Goal: Transaction & Acquisition: Purchase product/service

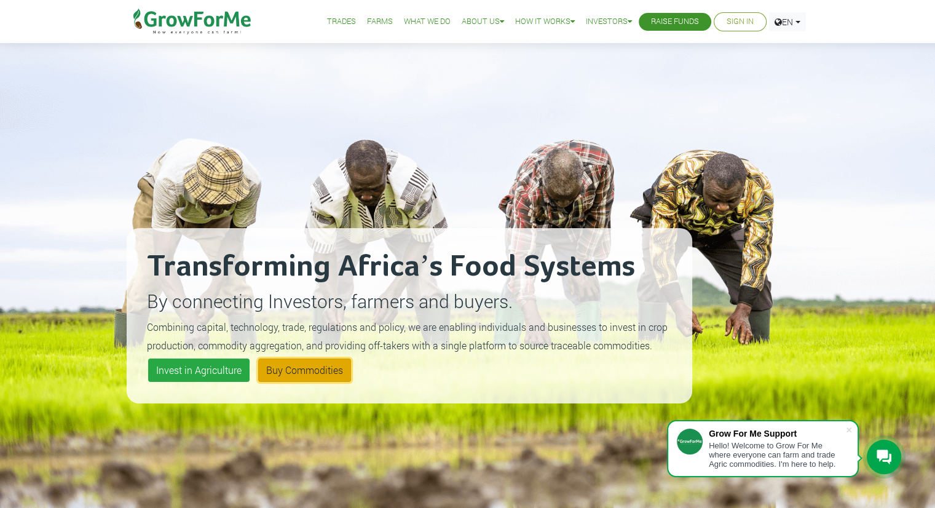
click at [287, 372] on link "Buy Commodities" at bounding box center [304, 370] width 93 height 23
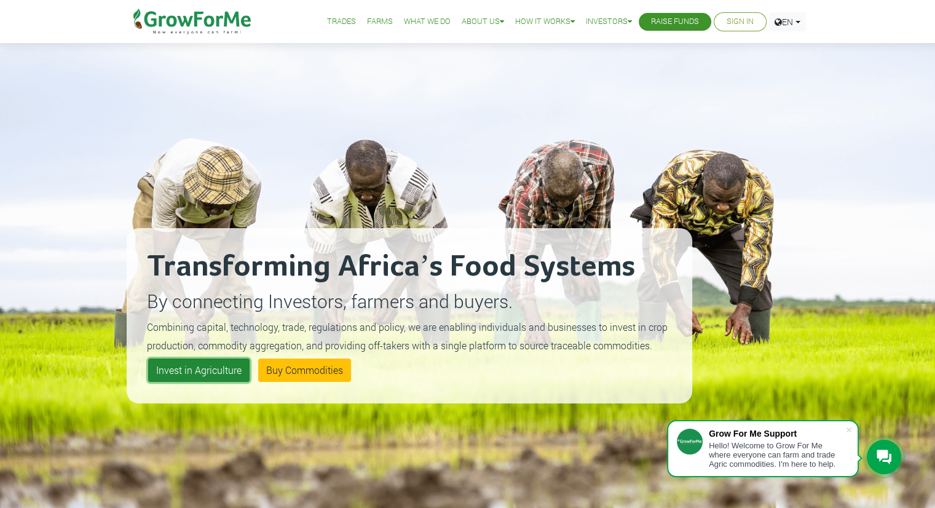
click at [200, 366] on link "Invest in Agriculture" at bounding box center [198, 370] width 101 height 23
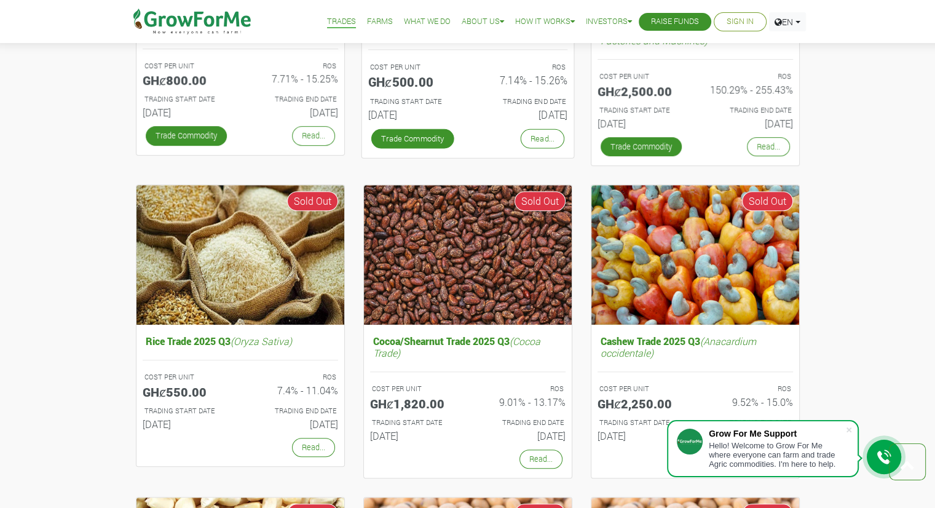
scroll to position [617, 0]
